Goal: Transaction & Acquisition: Purchase product/service

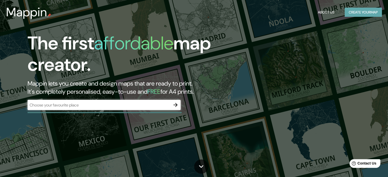
click at [353, 11] on button "Create your map" at bounding box center [362, 12] width 37 height 9
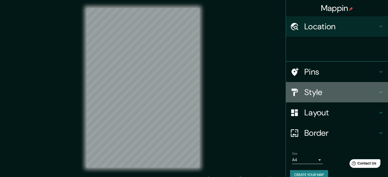
click at [316, 94] on h4 "Style" at bounding box center [340, 92] width 73 height 10
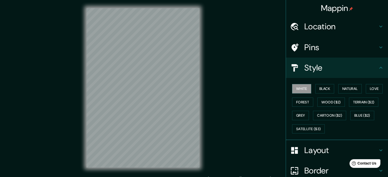
click at [327, 24] on h4 "Location" at bounding box center [340, 26] width 73 height 10
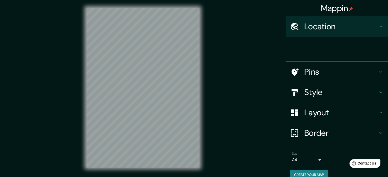
click at [340, 25] on h4 "Location" at bounding box center [340, 26] width 73 height 10
click at [336, 28] on h4 "Location" at bounding box center [340, 26] width 73 height 10
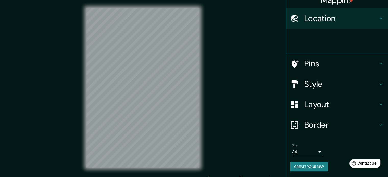
scroll to position [7, 0]
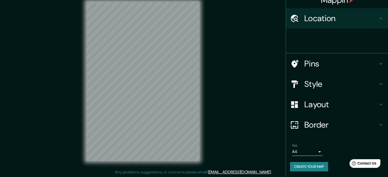
click at [313, 66] on h4 "Pins" at bounding box center [340, 64] width 73 height 10
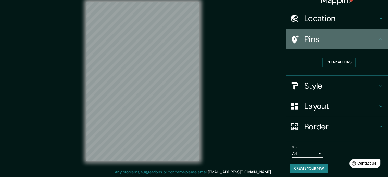
click at [318, 39] on h4 "Pins" at bounding box center [340, 39] width 73 height 10
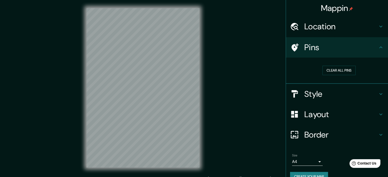
scroll to position [0, 0]
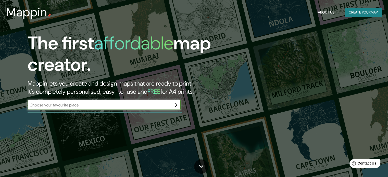
click at [356, 13] on button "Create your map" at bounding box center [362, 12] width 37 height 9
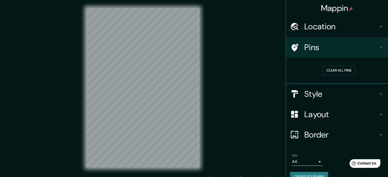
click at [317, 32] on div "Location" at bounding box center [337, 26] width 102 height 20
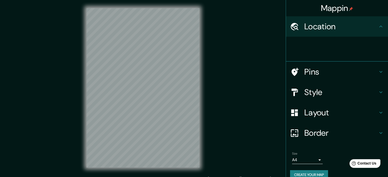
click at [322, 50] on div at bounding box center [339, 49] width 98 height 16
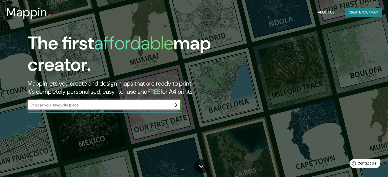
click at [354, 12] on button "Create your map" at bounding box center [362, 12] width 37 height 9
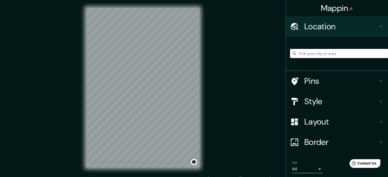
click at [338, 29] on h4 "Location" at bounding box center [340, 26] width 73 height 10
click at [311, 55] on input "Pick your city or area" at bounding box center [339, 53] width 98 height 9
type input "Piura, [GEOGRAPHIC_DATA], [GEOGRAPHIC_DATA]"
click at [312, 139] on h4 "Border" at bounding box center [340, 142] width 73 height 10
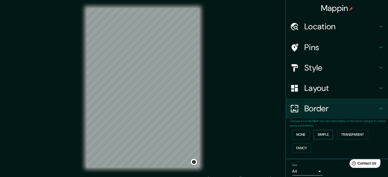
click at [328, 133] on button "Simple" at bounding box center [322, 134] width 19 height 9
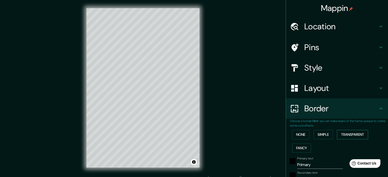
click at [347, 133] on button "Transparent" at bounding box center [352, 134] width 31 height 9
click at [294, 135] on button "None" at bounding box center [300, 134] width 17 height 9
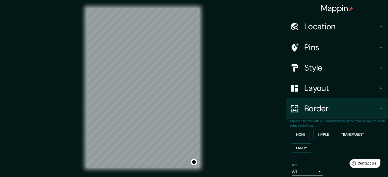
click at [317, 84] on h4 "Layout" at bounding box center [340, 88] width 73 height 10
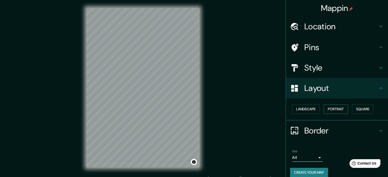
click at [331, 109] on button "Portrait" at bounding box center [336, 109] width 24 height 9
click at [358, 107] on button "Square" at bounding box center [362, 109] width 21 height 9
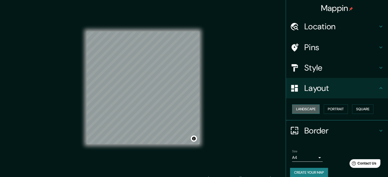
click at [302, 109] on button "Landscape" at bounding box center [306, 109] width 28 height 9
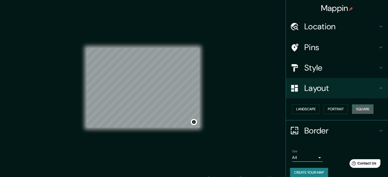
click at [368, 109] on button "Square" at bounding box center [362, 109] width 21 height 9
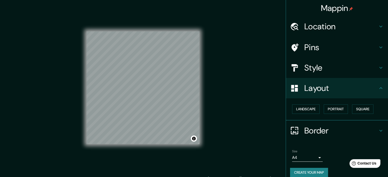
click at [316, 49] on h4 "Pins" at bounding box center [340, 47] width 73 height 10
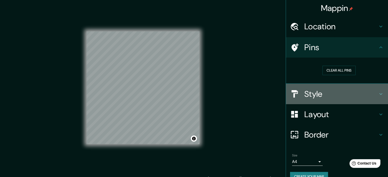
click at [309, 93] on h4 "Style" at bounding box center [340, 94] width 73 height 10
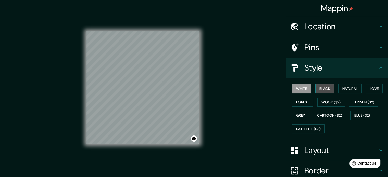
click at [318, 86] on button "Black" at bounding box center [324, 88] width 19 height 9
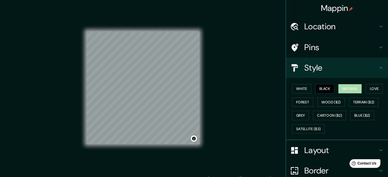
click at [344, 89] on button "Natural" at bounding box center [349, 88] width 23 height 9
click at [373, 89] on button "Love" at bounding box center [374, 88] width 17 height 9
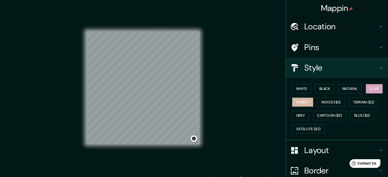
click at [293, 103] on button "Forest" at bounding box center [302, 102] width 21 height 9
click at [317, 102] on button "Wood ($2)" at bounding box center [331, 102] width 28 height 9
click at [344, 101] on div "White Black Natural Love Forest Wood ($2) Terrain ($2) Grey Cartoon ($2) Blue (…" at bounding box center [339, 109] width 98 height 54
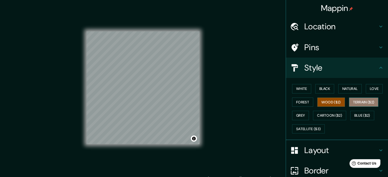
click at [356, 102] on button "Terrain ($2)" at bounding box center [364, 102] width 30 height 9
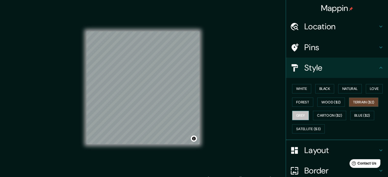
click at [299, 117] on button "Grey" at bounding box center [300, 115] width 17 height 9
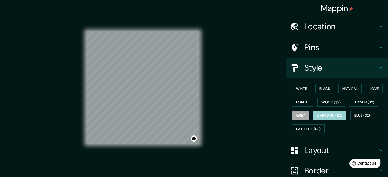
click at [323, 115] on button "Cartoon ($2)" at bounding box center [329, 115] width 33 height 9
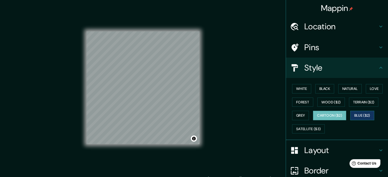
click at [356, 119] on button "Blue ($2)" at bounding box center [362, 115] width 24 height 9
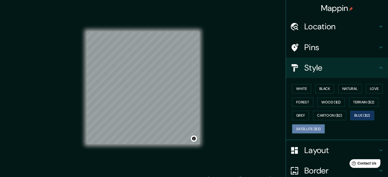
click at [300, 126] on button "Satellite ($3)" at bounding box center [308, 128] width 33 height 9
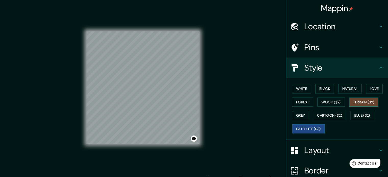
click at [359, 102] on button "Terrain ($2)" at bounding box center [364, 102] width 30 height 9
click at [328, 99] on button "Wood ($2)" at bounding box center [331, 102] width 28 height 9
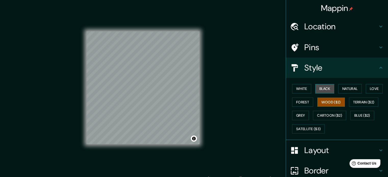
click at [318, 89] on button "Black" at bounding box center [324, 88] width 19 height 9
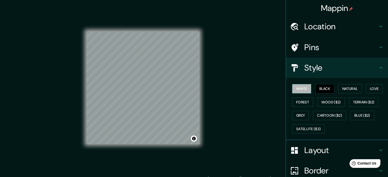
click at [302, 86] on button "White" at bounding box center [301, 88] width 19 height 9
click at [320, 151] on h4 "Layout" at bounding box center [340, 150] width 73 height 10
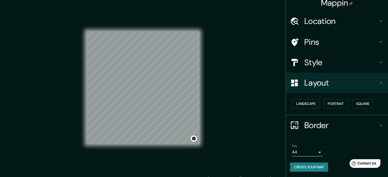
scroll to position [6, 0]
click at [302, 98] on div "Landscape [GEOGRAPHIC_DATA]" at bounding box center [339, 104] width 98 height 14
click at [300, 102] on button "Landscape" at bounding box center [306, 103] width 28 height 9
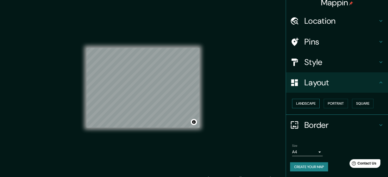
click at [305, 101] on button "Landscape" at bounding box center [306, 103] width 28 height 9
click at [326, 101] on button "Portrait" at bounding box center [336, 103] width 24 height 9
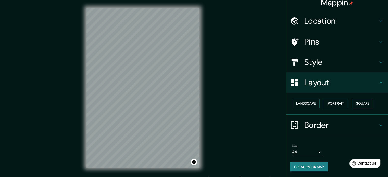
click at [358, 101] on button "Square" at bounding box center [362, 103] width 21 height 9
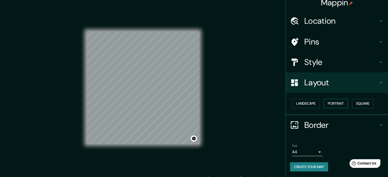
click at [335, 100] on button "Portrait" at bounding box center [336, 103] width 24 height 9
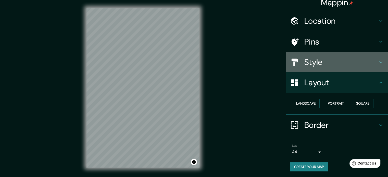
click at [318, 62] on h4 "Style" at bounding box center [340, 62] width 73 height 10
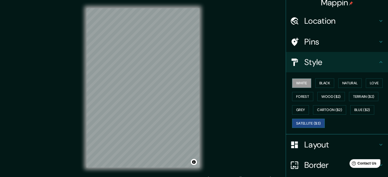
click at [302, 124] on button "Satellite ($3)" at bounding box center [308, 123] width 33 height 9
